Goal: Find specific page/section: Find specific page/section

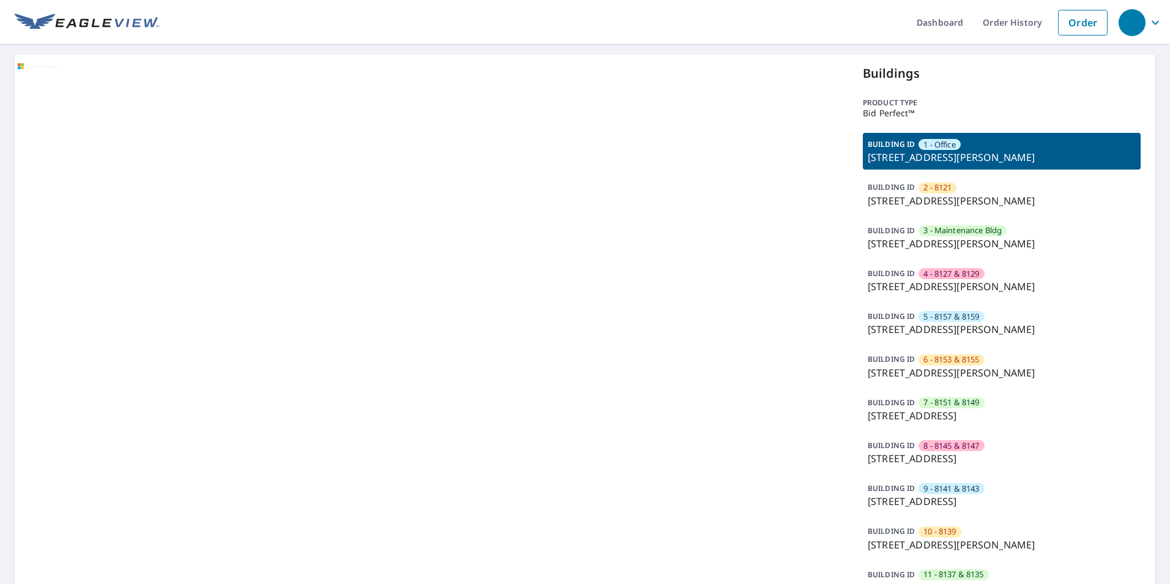
click at [969, 201] on p "[STREET_ADDRESS][PERSON_NAME]" at bounding box center [1001, 200] width 268 height 15
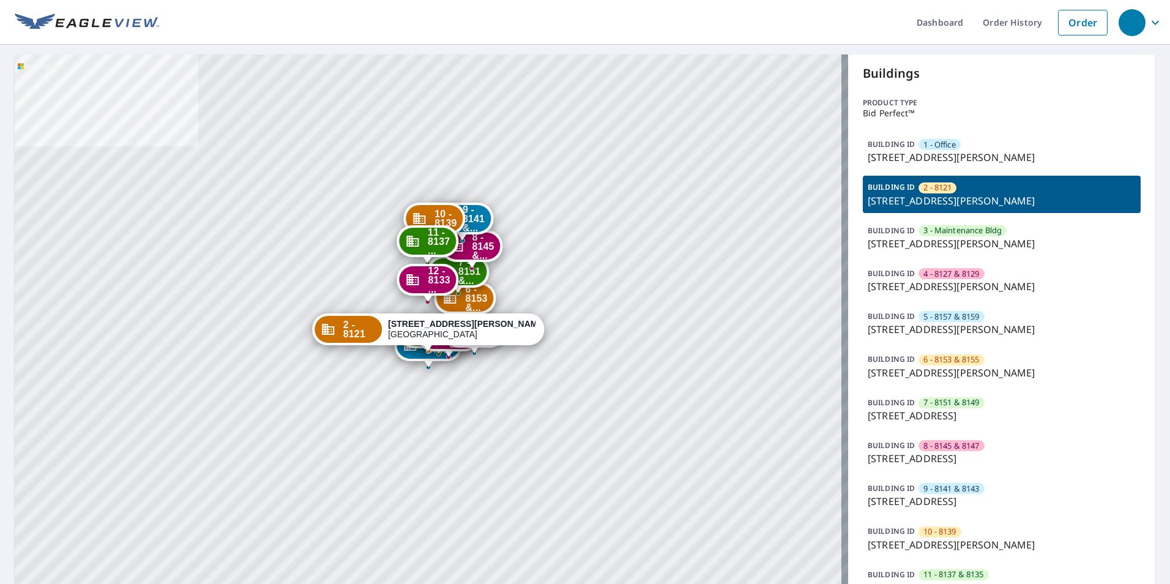
click at [971, 203] on p "[STREET_ADDRESS][PERSON_NAME]" at bounding box center [1001, 200] width 268 height 15
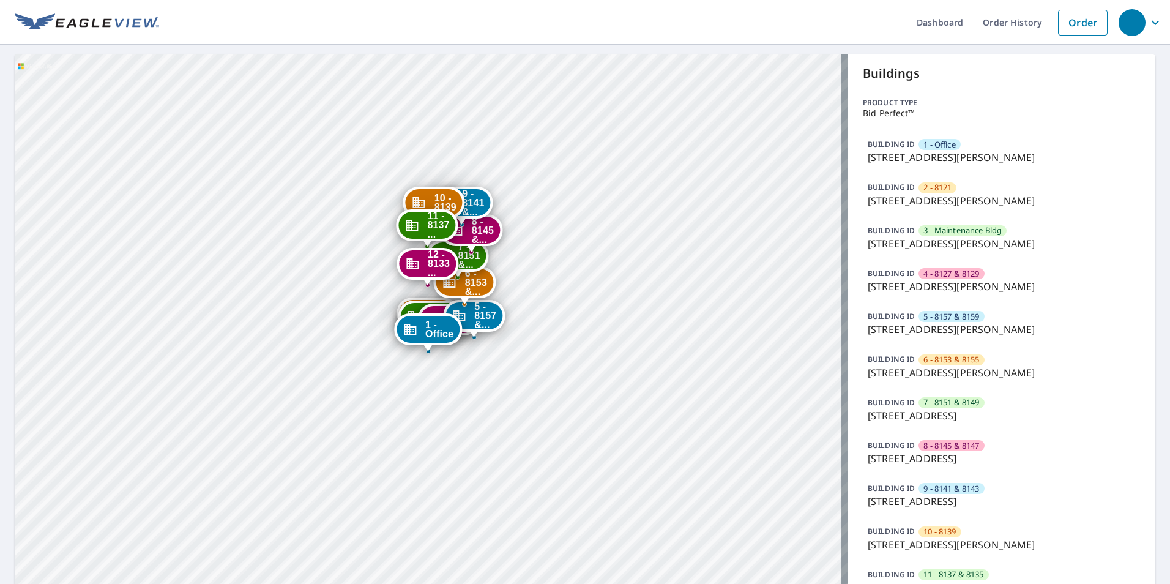
click at [968, 197] on p "[STREET_ADDRESS][PERSON_NAME]" at bounding box center [1001, 200] width 268 height 15
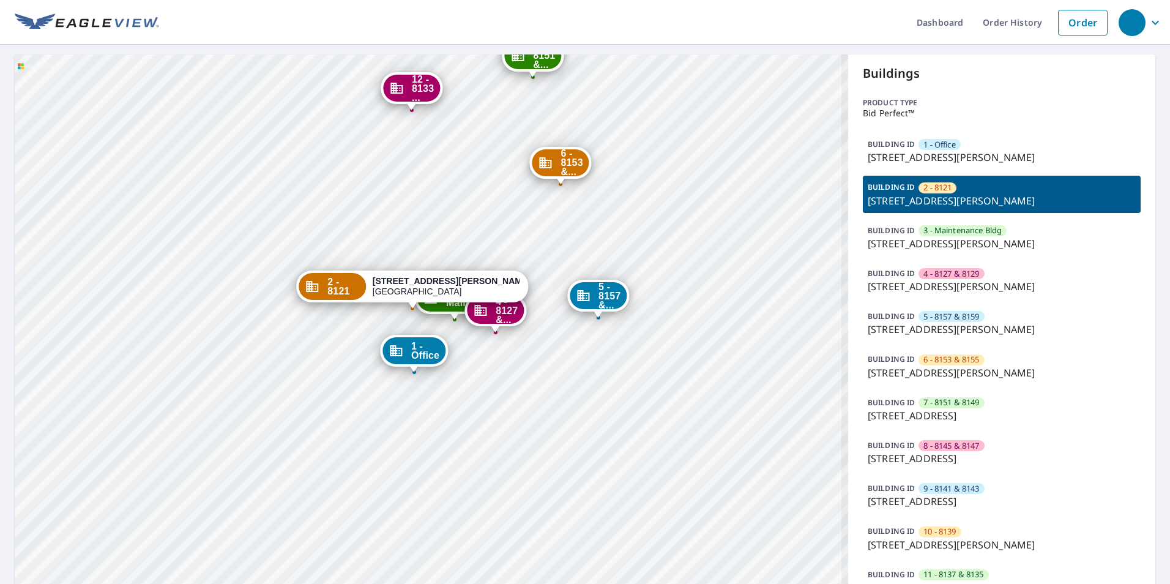
drag, startPoint x: 377, startPoint y: 377, endPoint x: 476, endPoint y: 386, distance: 99.5
click at [501, 393] on div "1 - Office [STREET_ADDRESS][PERSON_NAME] 3 - Mainte... [STREET_ADDRESS][PERSON_…" at bounding box center [431, 353] width 833 height 598
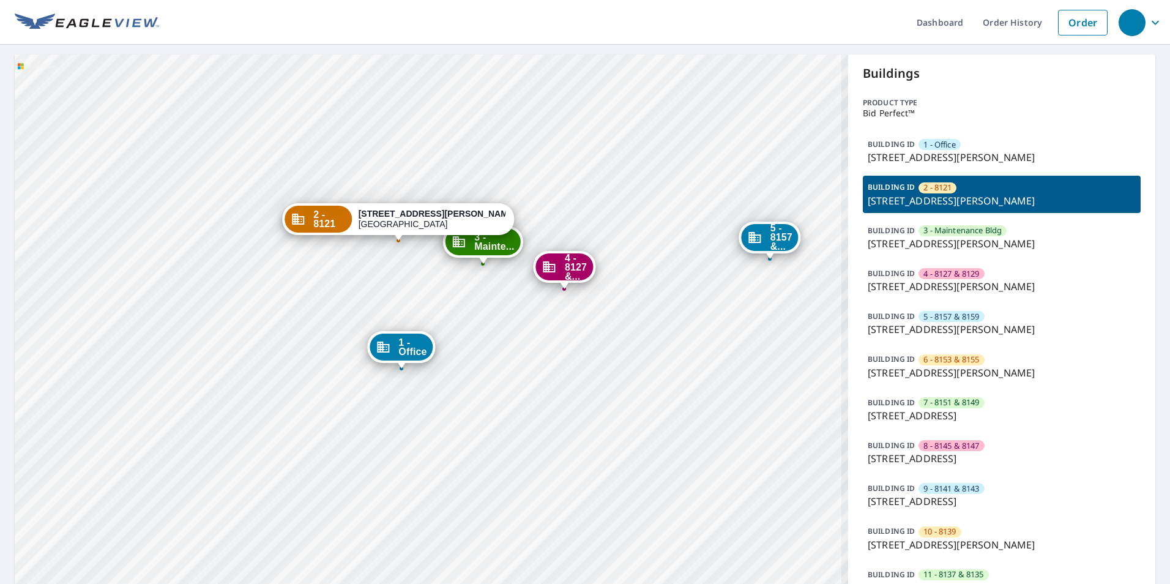
click at [458, 387] on div "1 - Office [STREET_ADDRESS][PERSON_NAME] 3 - Mainte... [STREET_ADDRESS][PERSON_…" at bounding box center [431, 353] width 833 height 598
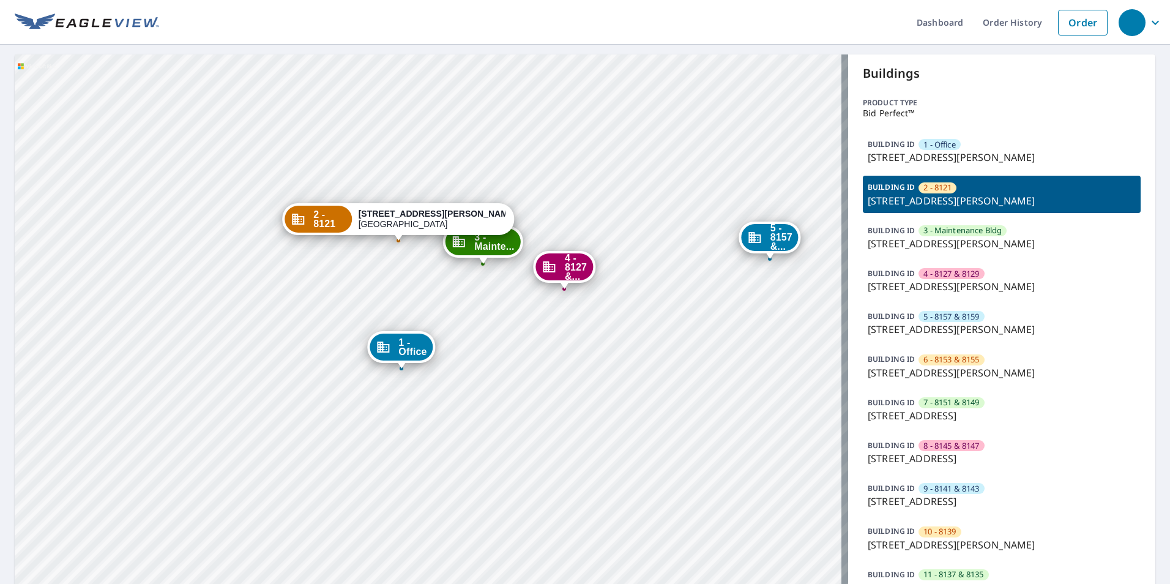
click at [939, 411] on p "[STREET_ADDRESS]" at bounding box center [1001, 415] width 268 height 15
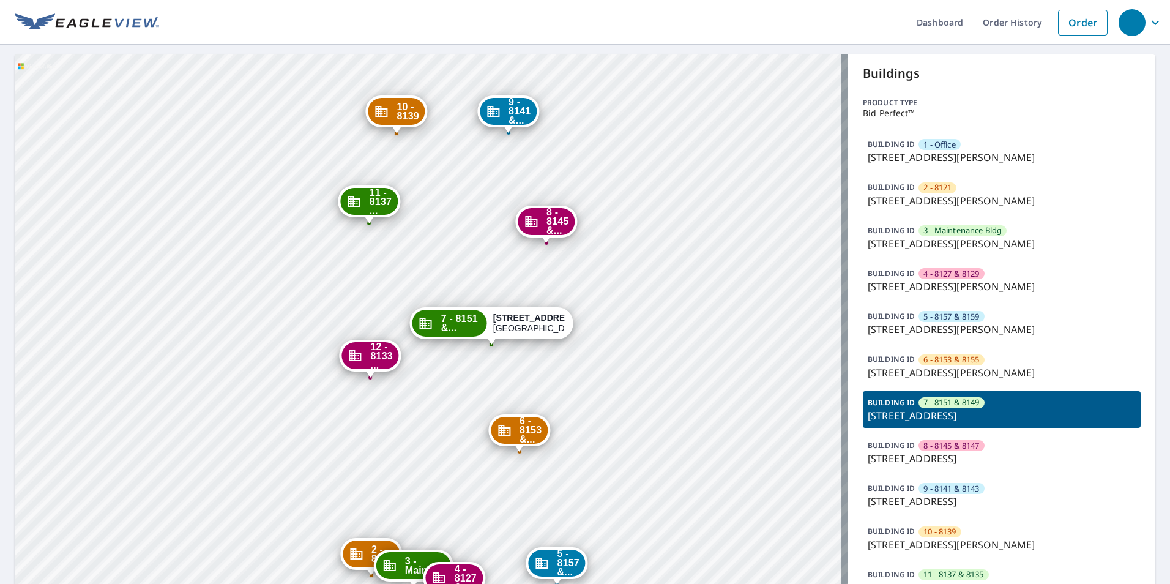
drag, startPoint x: 619, startPoint y: 239, endPoint x: 1064, endPoint y: 287, distance: 447.3
click at [601, 288] on div "1 - Office [STREET_ADDRESS][PERSON_NAME] 2 - 8121 [STREET_ADDRESS][PERSON_NAME]…" at bounding box center [431, 353] width 833 height 598
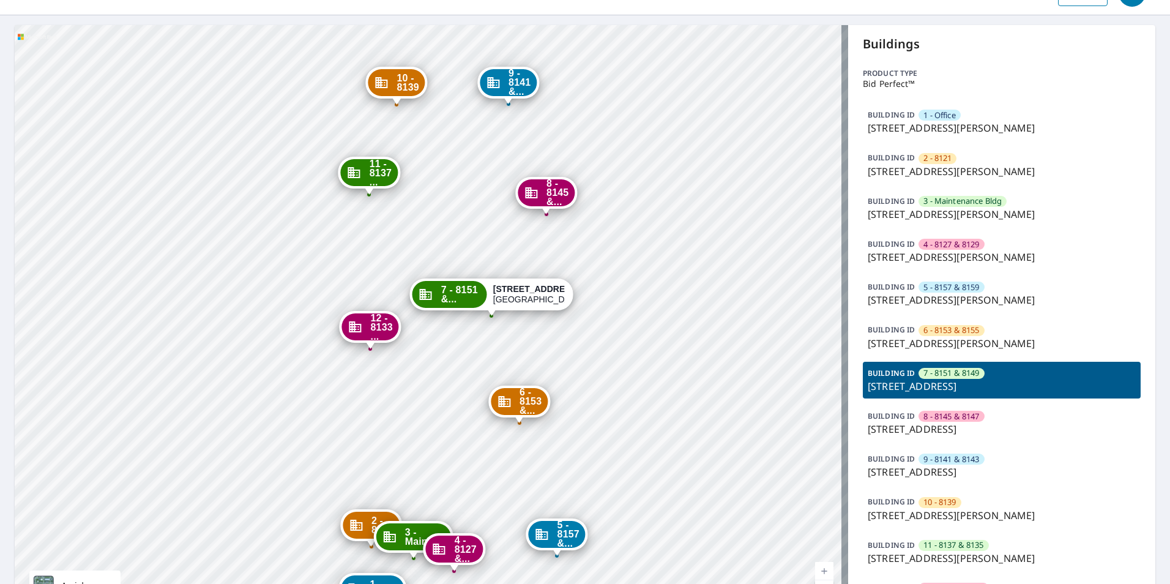
scroll to position [61, 0]
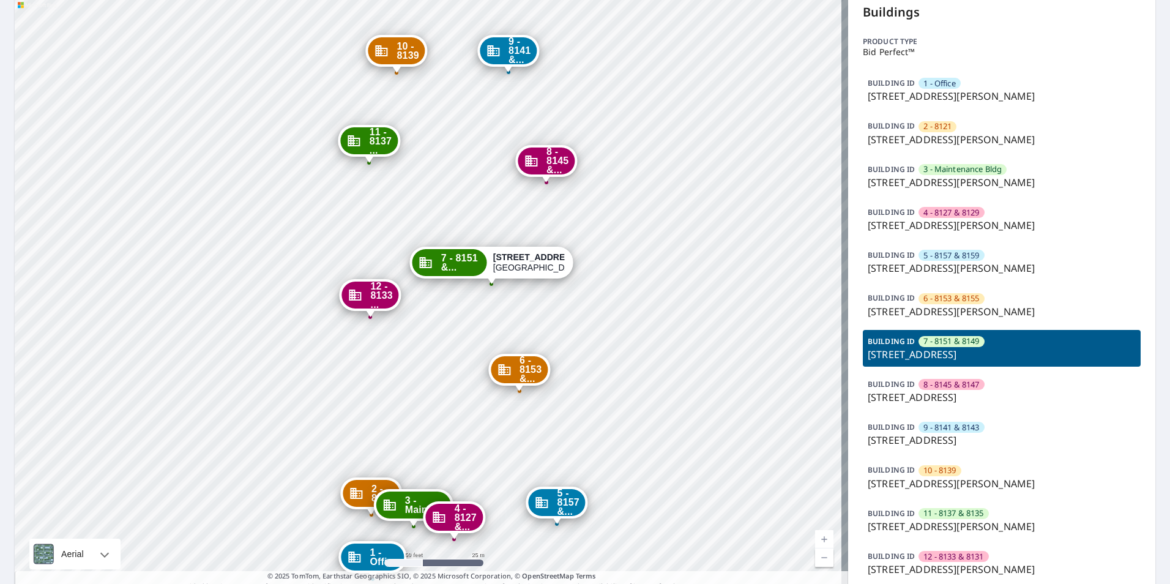
click at [932, 516] on span "11 - 8137 & 8135" at bounding box center [953, 513] width 60 height 12
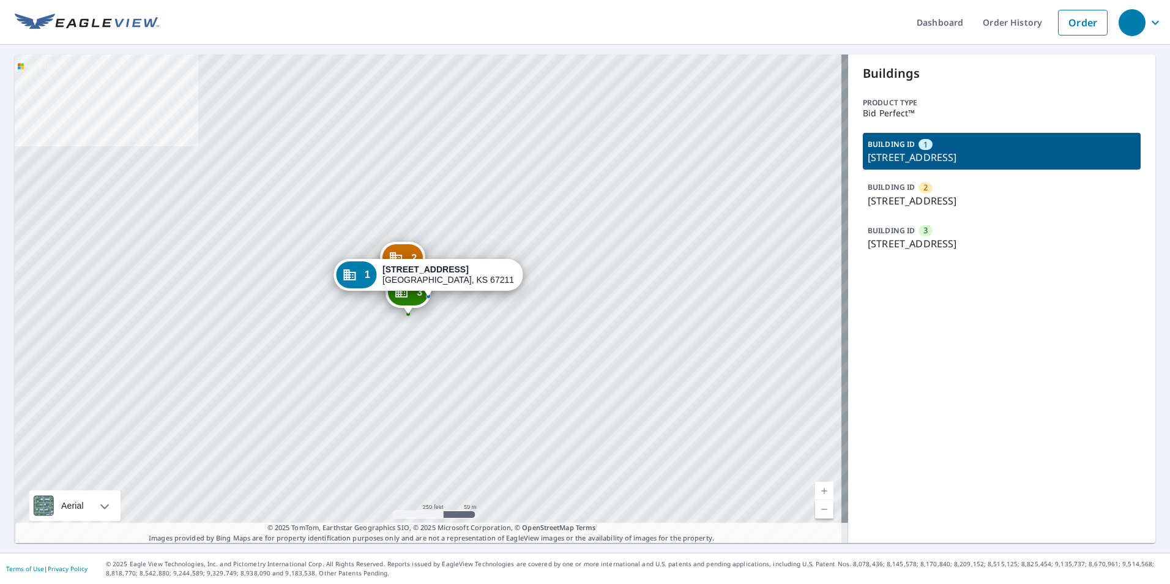
click at [919, 179] on div "BUILDING ID 2 2222 S Market St, Wichita, KS, 67211" at bounding box center [1001, 194] width 278 height 37
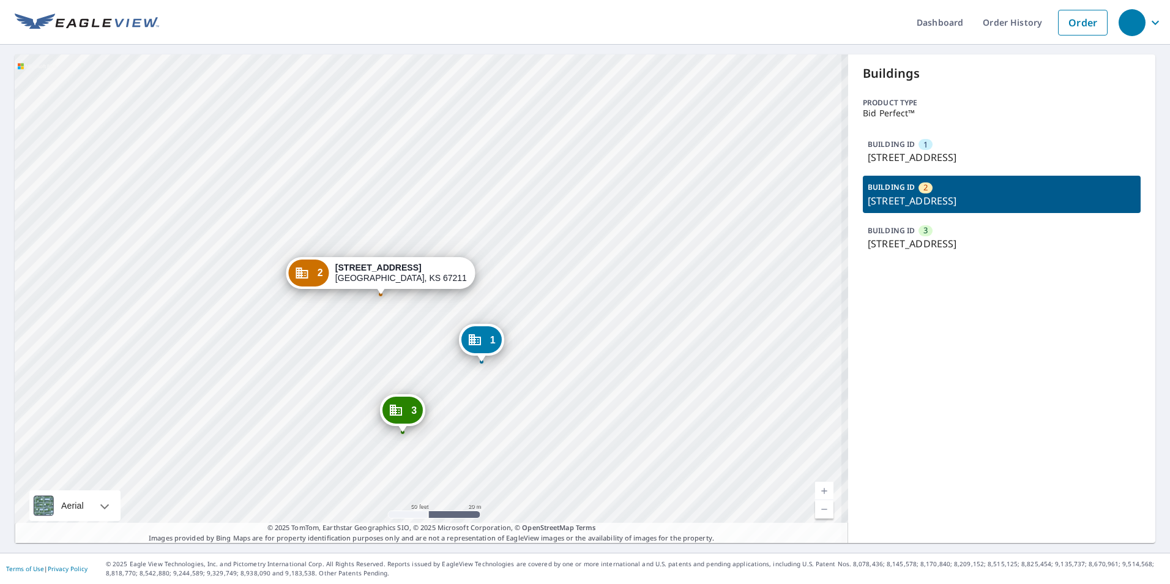
drag, startPoint x: 412, startPoint y: 231, endPoint x: 433, endPoint y: 178, distance: 56.6
click at [433, 179] on div "1 2245 S Broadway Ave Wichita, KS 67211 3 210 E Blake St Wichita, KS 67211 2 22…" at bounding box center [431, 298] width 833 height 488
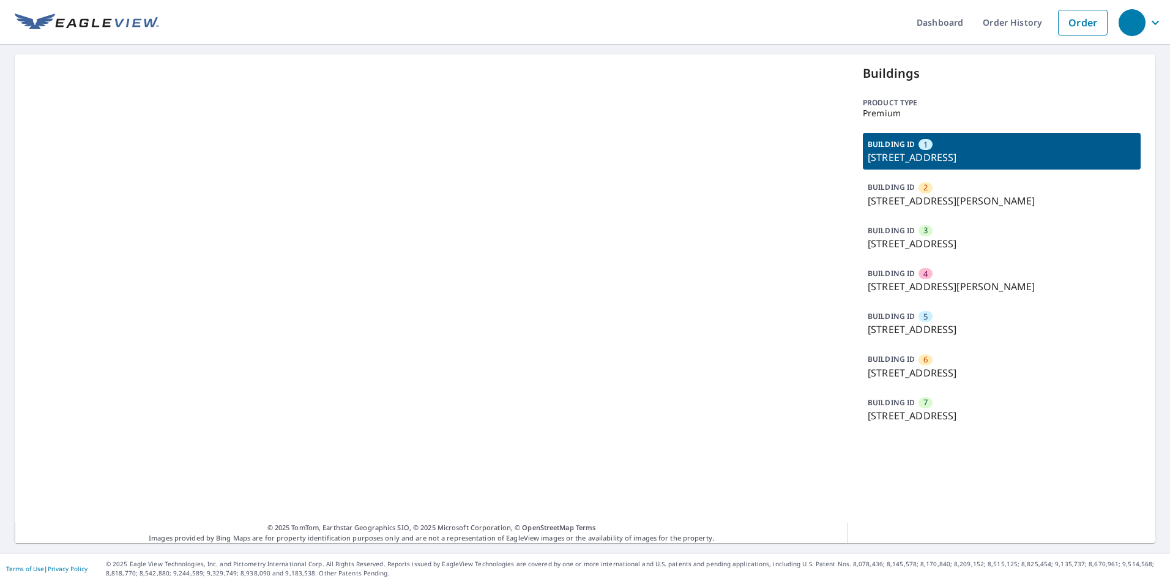
click at [943, 243] on p "4179 Lotus Cir, Ellicott City, MD, 21043" at bounding box center [1001, 243] width 268 height 15
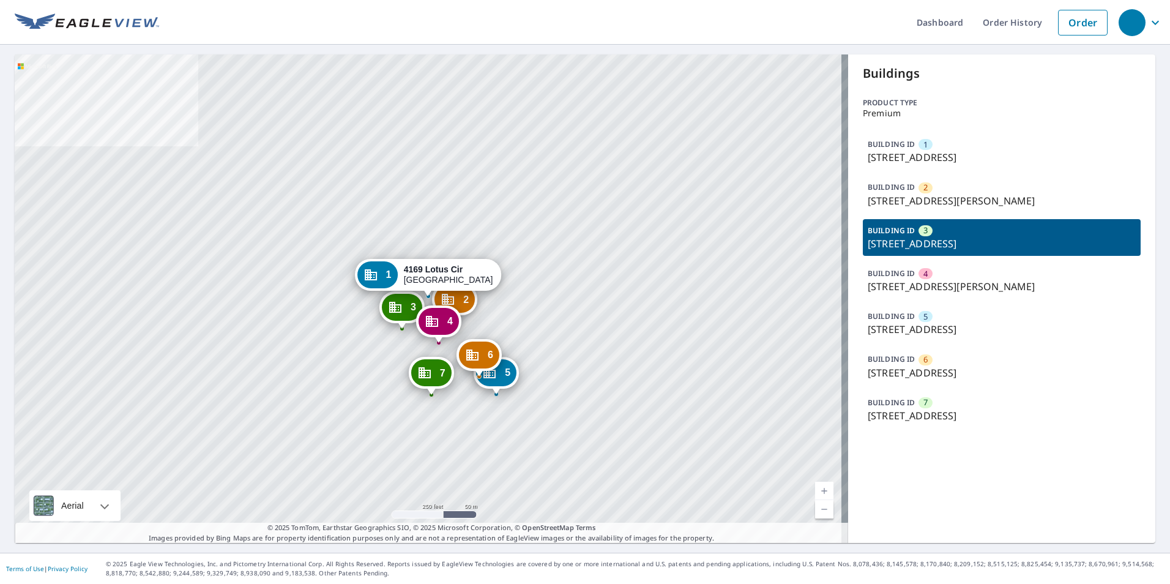
click at [943, 243] on p "4179 Lotus Cir, Ellicott City, MD, 21043" at bounding box center [1001, 243] width 268 height 15
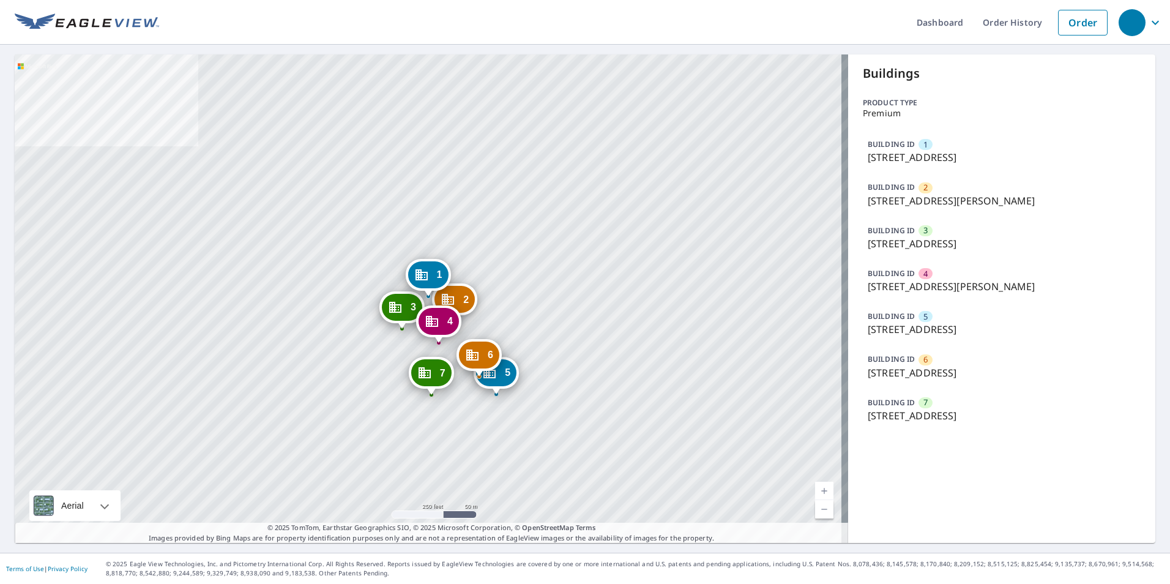
click at [943, 243] on p "4179 Lotus Cir, Ellicott City, MD, 21043" at bounding box center [1001, 243] width 268 height 15
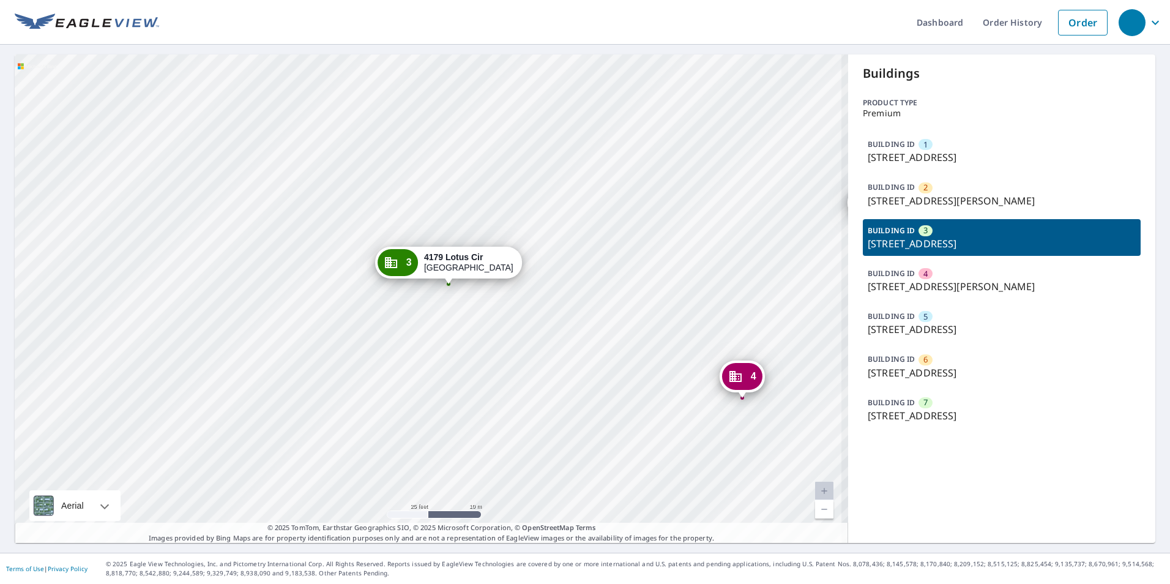
drag, startPoint x: 468, startPoint y: 331, endPoint x: 445, endPoint y: 319, distance: 26.0
click at [445, 319] on div "1 4169 Lotus Cir Ellicott City, MD 21043 2 8040 White Jasmine Ct Ellicott City,…" at bounding box center [431, 298] width 833 height 488
